Goal: Information Seeking & Learning: Understand process/instructions

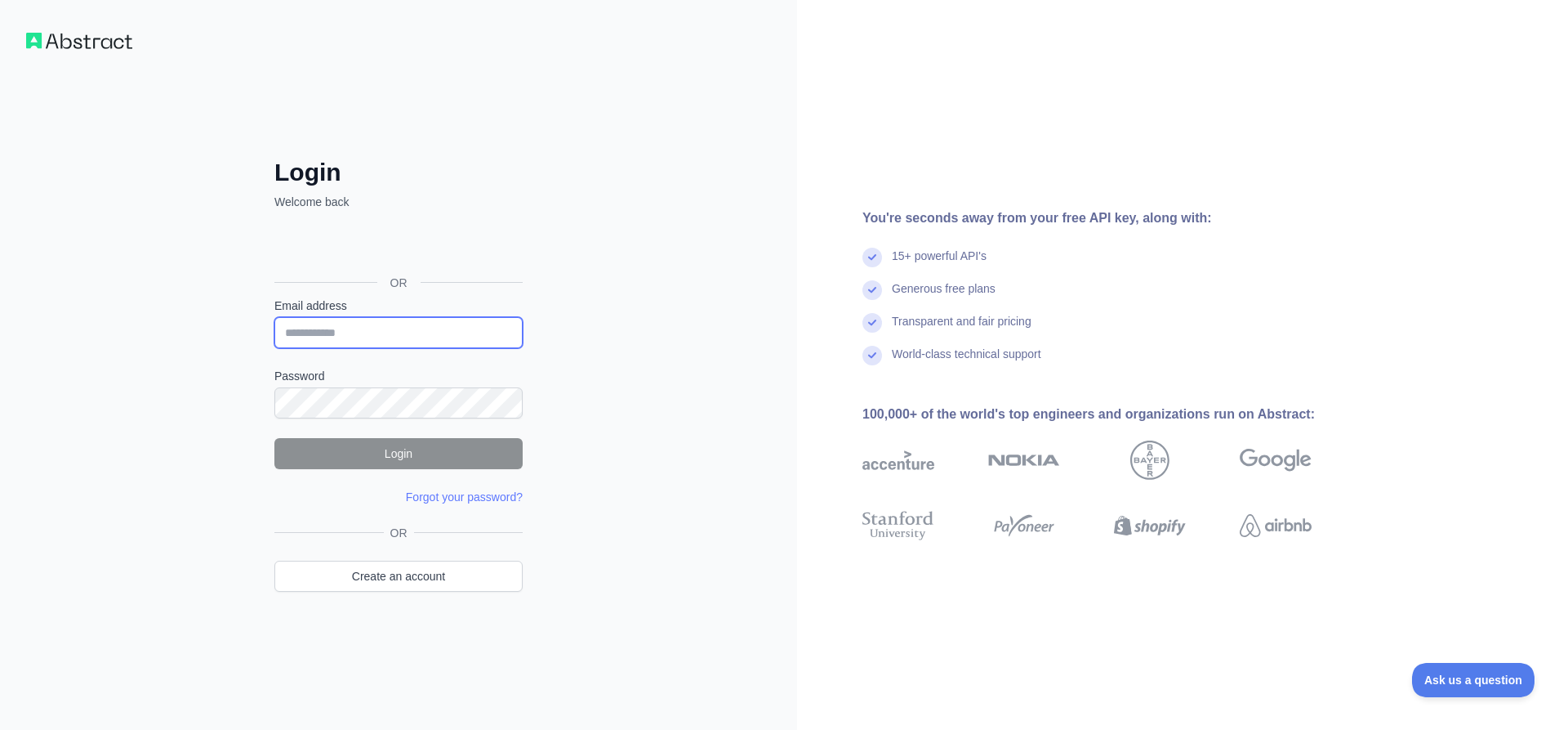
click at [414, 322] on input "Email address" at bounding box center [398, 332] width 249 height 31
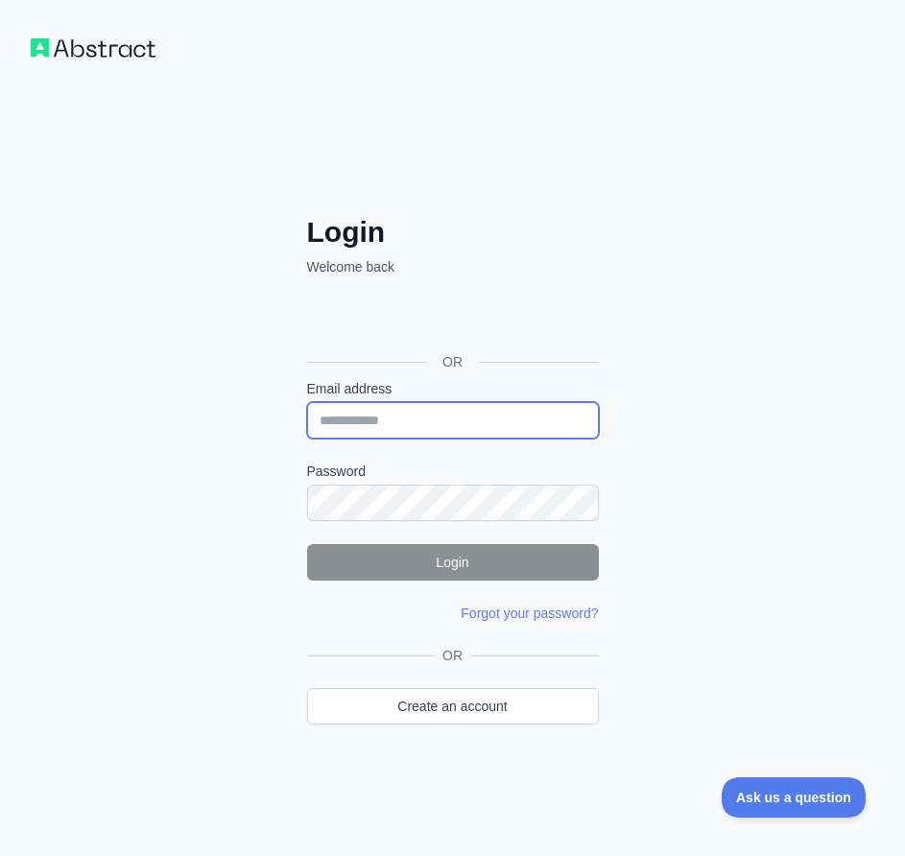
click at [385, 417] on input "Email address" at bounding box center [453, 420] width 292 height 36
paste input "**********"
type input "**********"
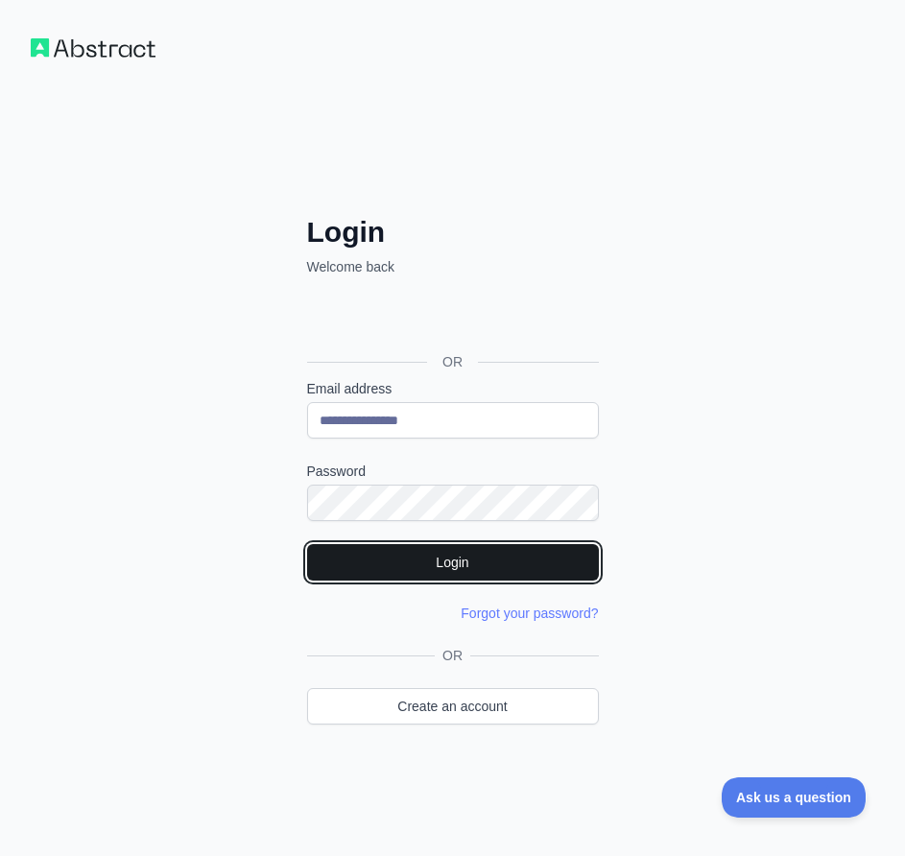
click at [422, 554] on button "Login" at bounding box center [453, 562] width 292 height 36
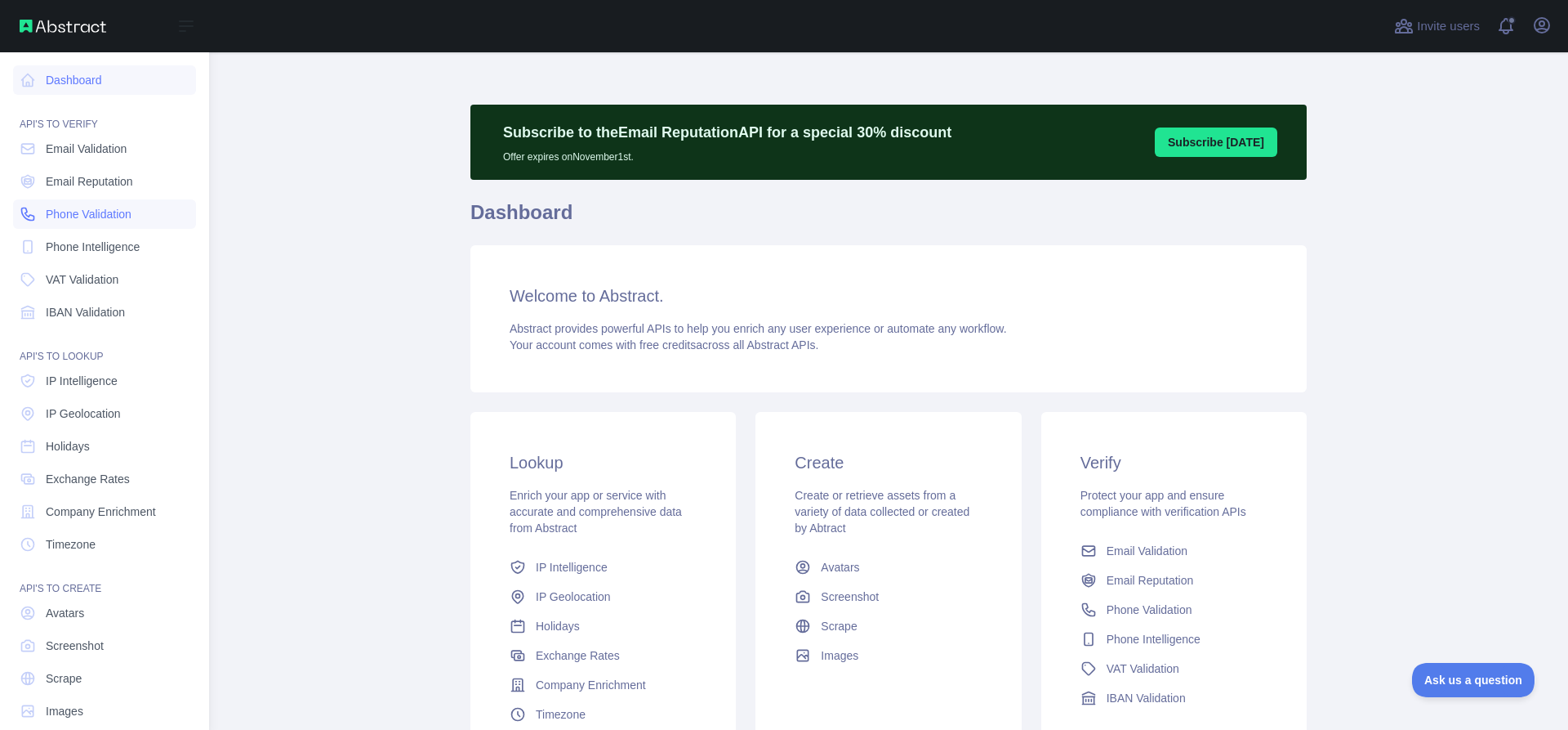
click at [83, 217] on span "Phone Validation" at bounding box center [89, 214] width 86 height 16
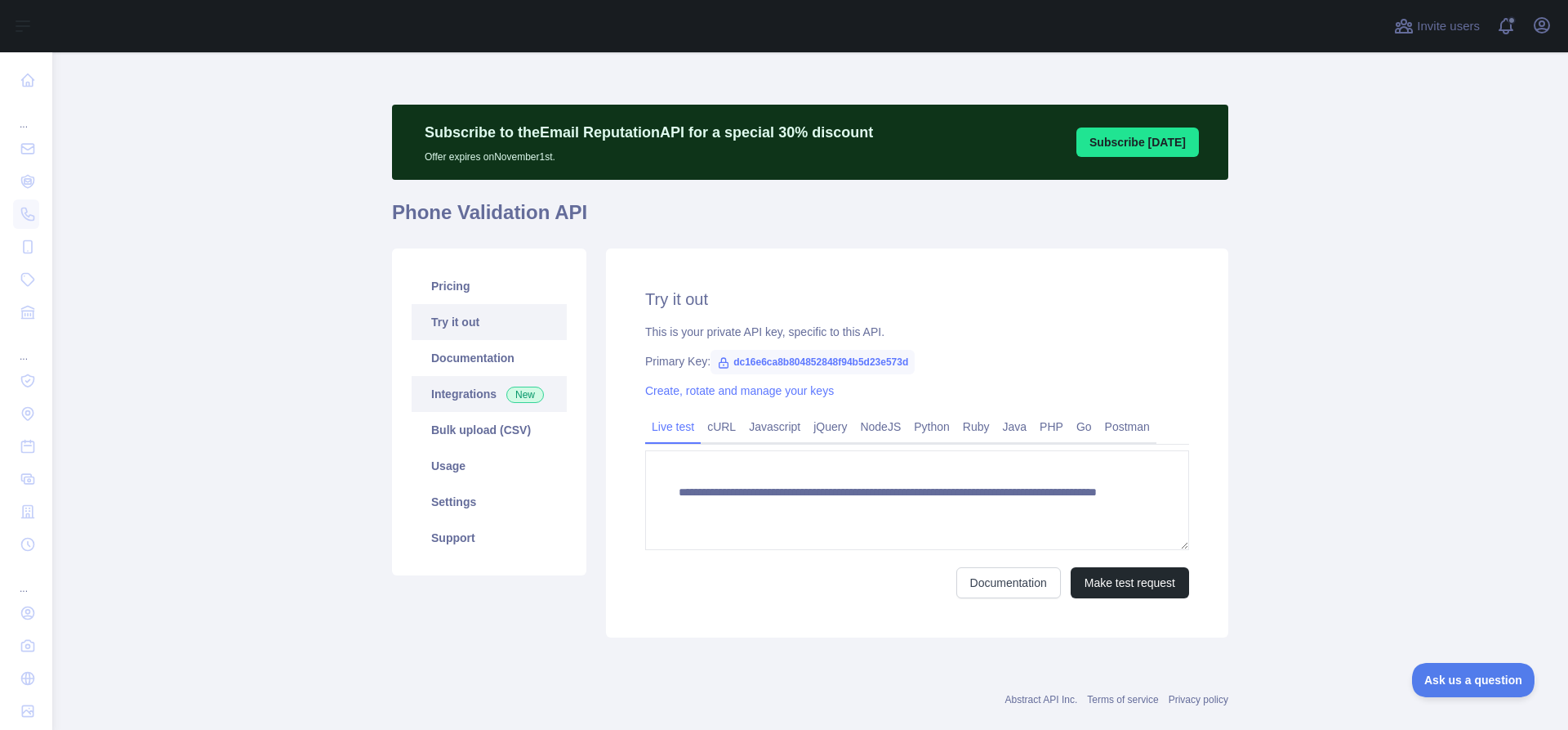
click at [483, 394] on link "Integrations New" at bounding box center [489, 394] width 155 height 36
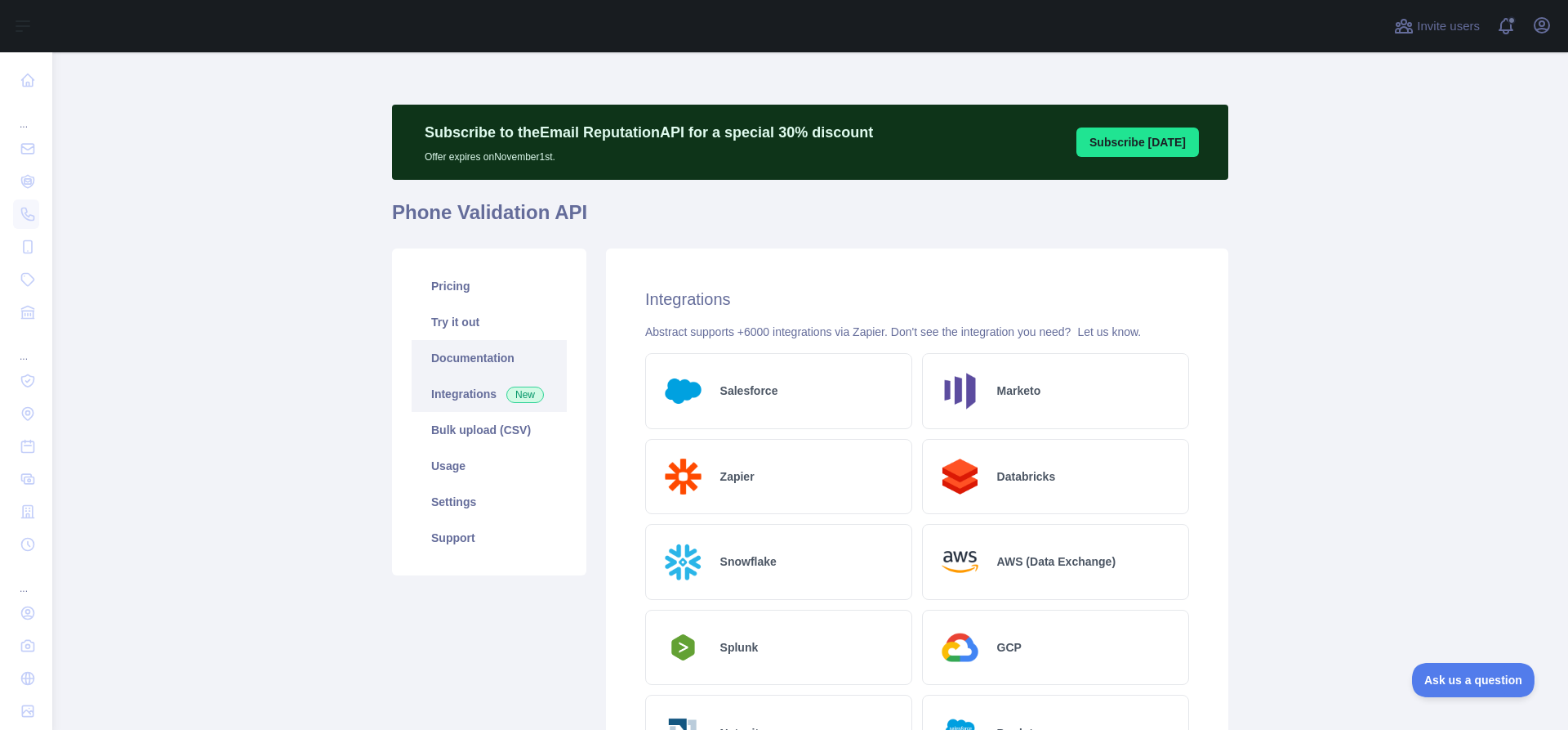
click at [486, 349] on link "Documentation" at bounding box center [489, 358] width 155 height 36
click at [499, 333] on link "Try it out" at bounding box center [489, 322] width 155 height 36
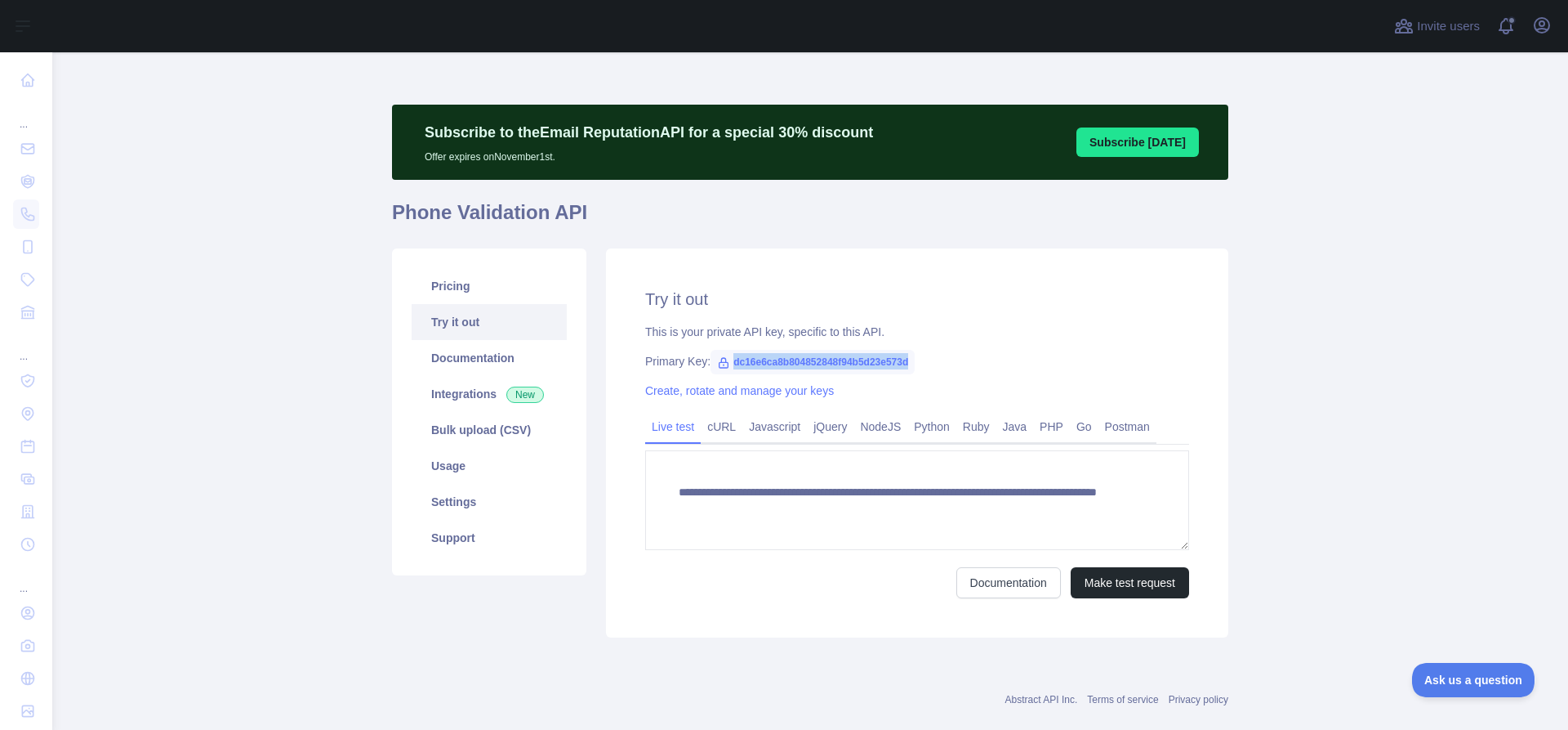
drag, startPoint x: 901, startPoint y: 359, endPoint x: 712, endPoint y: 359, distance: 189.0
click at [712, 359] on span "dc16e6ca8b804852848f94b5d23e573d" at bounding box center [813, 362] width 204 height 25
copy span "dc16e6ca8b804852848f94b5d23e573d"
